Goal: Information Seeking & Learning: Learn about a topic

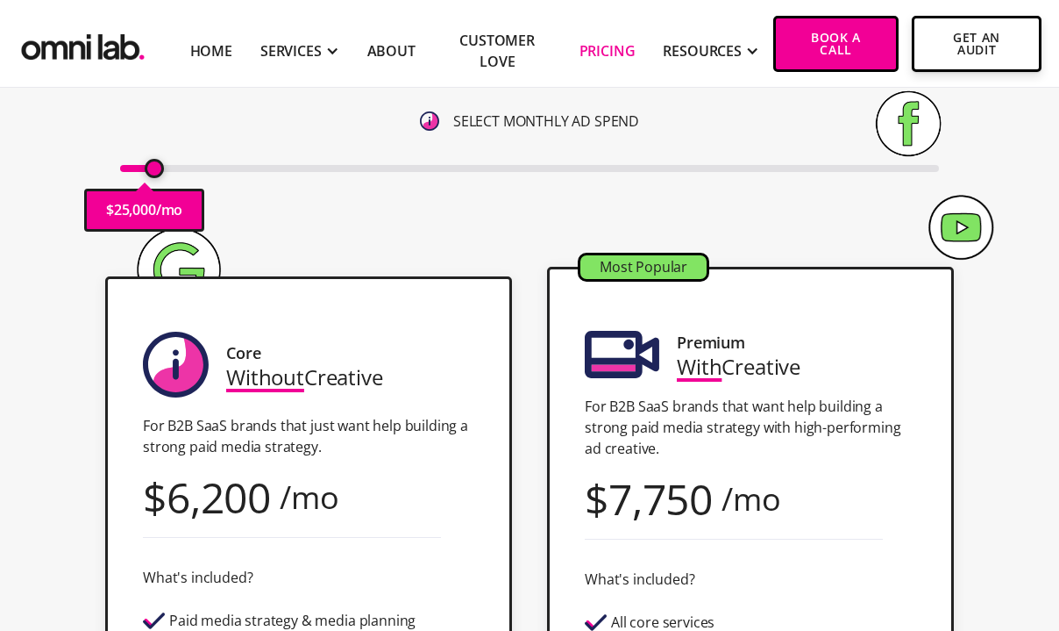
click at [154, 165] on input "range" at bounding box center [529, 168] width 819 height 7
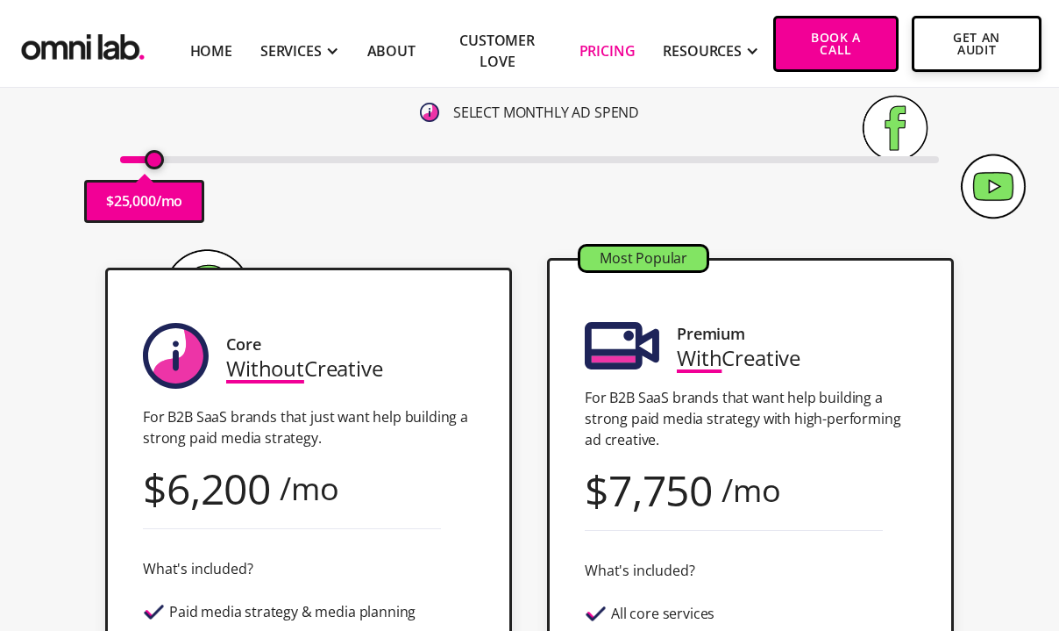
scroll to position [249, 0]
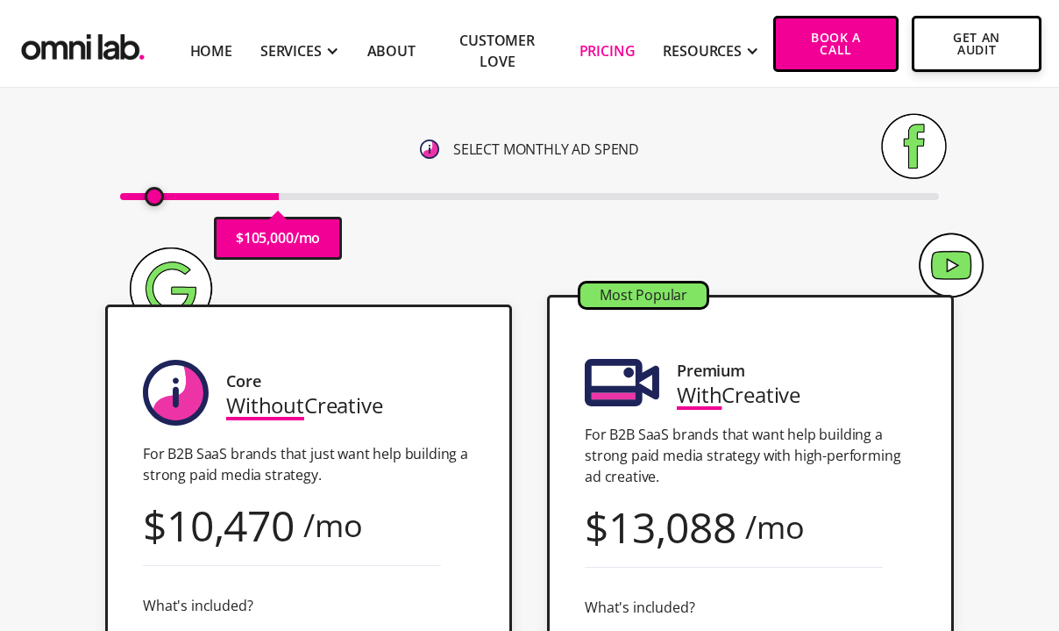
drag, startPoint x: 154, startPoint y: 203, endPoint x: 150, endPoint y: 189, distance: 14.7
click at [150, 193] on input "range" at bounding box center [529, 196] width 819 height 7
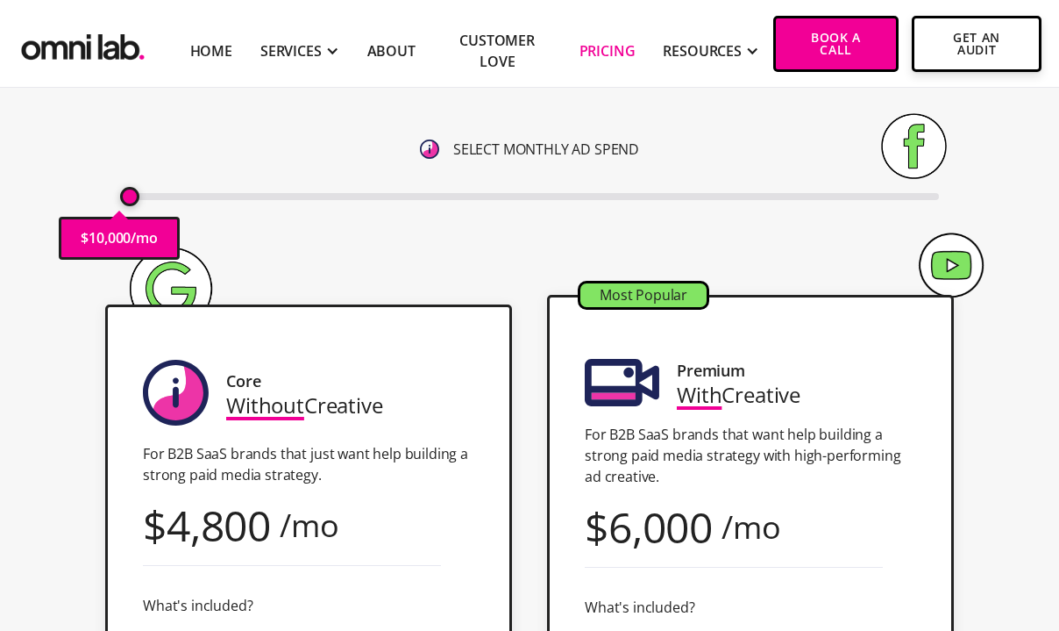
drag, startPoint x: 149, startPoint y: 194, endPoint x: 132, endPoint y: 194, distance: 17.5
type input "10000"
click at [131, 194] on input "range" at bounding box center [529, 196] width 819 height 7
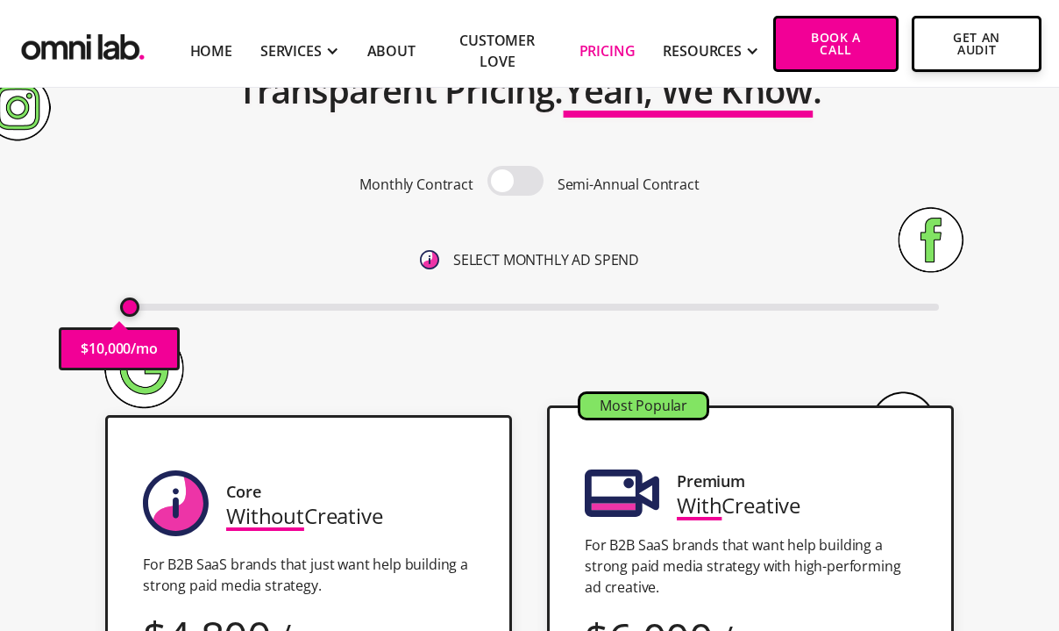
scroll to position [131, 0]
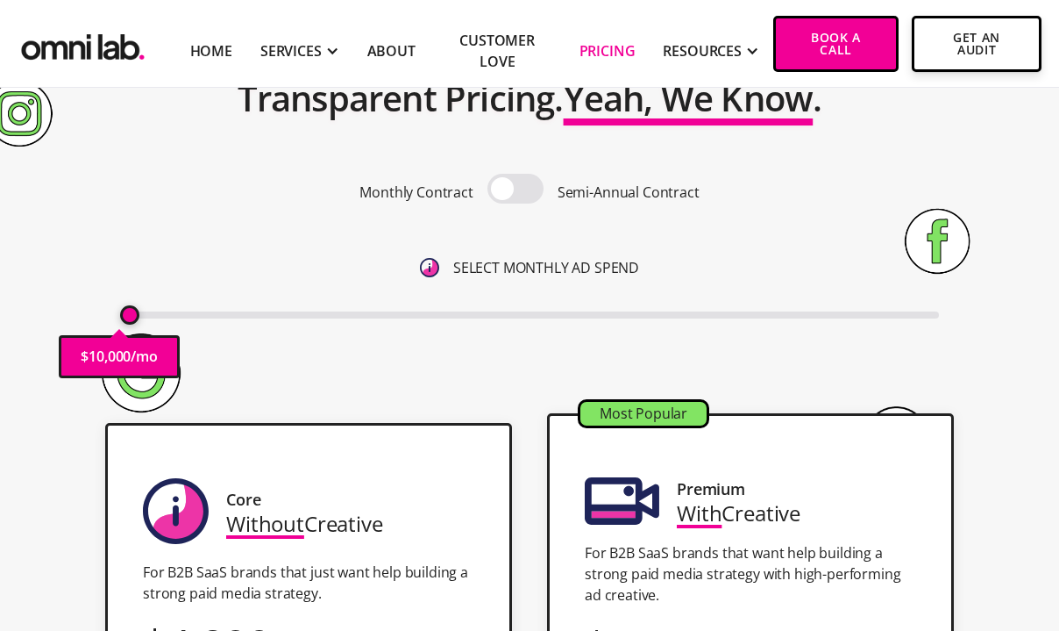
click at [505, 189] on span at bounding box center [516, 189] width 56 height 30
click at [516, 190] on input "checkbox" at bounding box center [516, 190] width 0 height 0
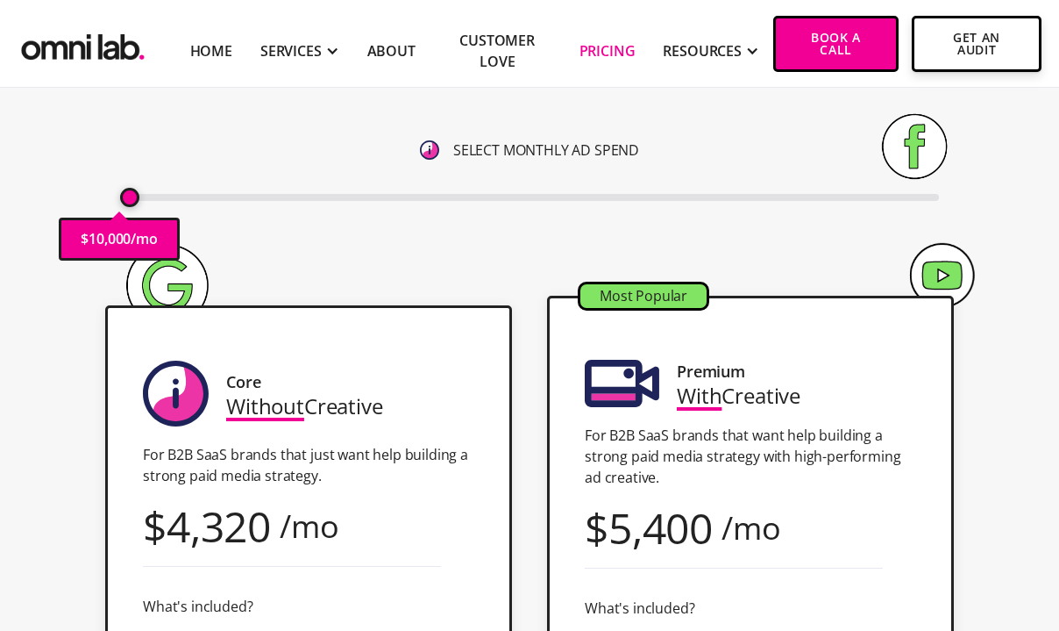
scroll to position [227, 0]
